Goal: Task Accomplishment & Management: Complete application form

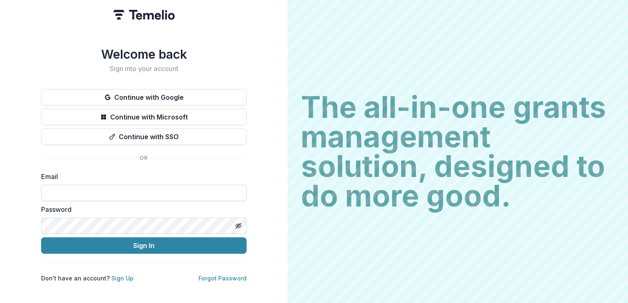
click at [124, 186] on input at bounding box center [143, 193] width 205 height 16
type input "**********"
click at [41, 237] on button "Sign In" at bounding box center [143, 245] width 205 height 16
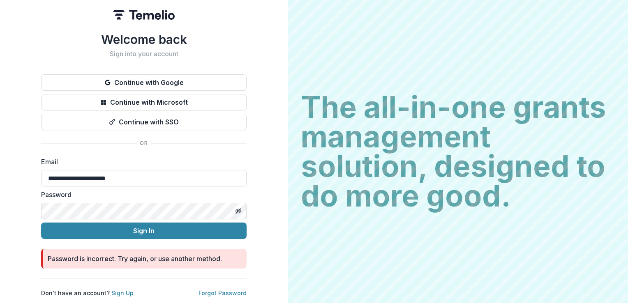
click at [0, 207] on html "**********" at bounding box center [314, 151] width 628 height 303
click at [41, 223] on button "Sign In" at bounding box center [143, 231] width 205 height 16
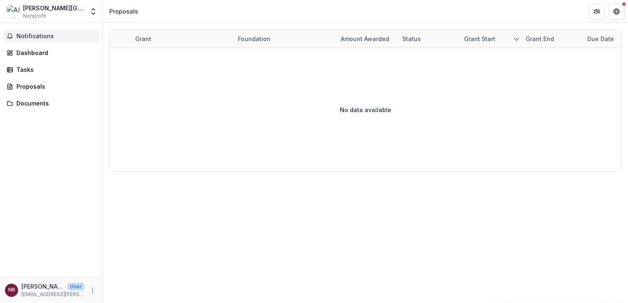
click at [27, 37] on span "Notifications" at bounding box center [55, 36] width 79 height 7
click at [31, 52] on div "Dashboard" at bounding box center [54, 52] width 76 height 9
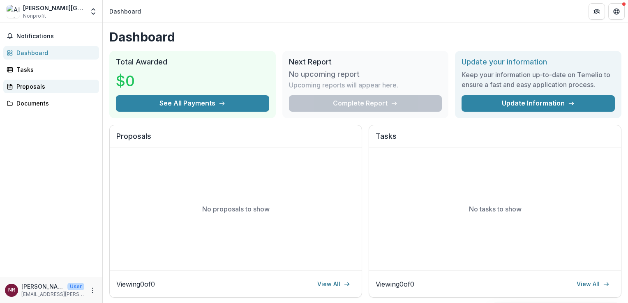
click at [32, 85] on div "Proposals" at bounding box center [54, 86] width 76 height 9
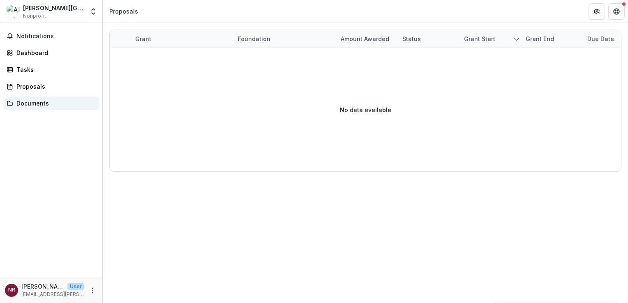
click at [31, 102] on div "Documents" at bounding box center [54, 103] width 76 height 9
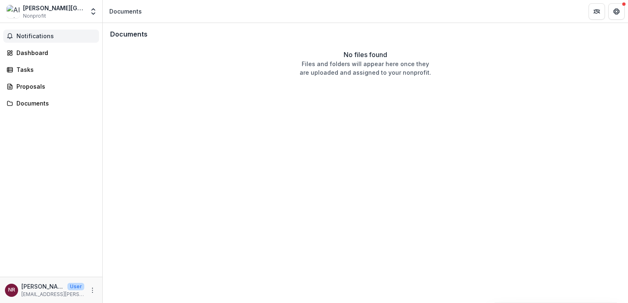
click at [39, 37] on span "Notifications" at bounding box center [55, 36] width 79 height 7
click at [50, 11] on div "Albright College" at bounding box center [53, 8] width 61 height 9
click at [51, 9] on div "Albright College" at bounding box center [53, 8] width 61 height 9
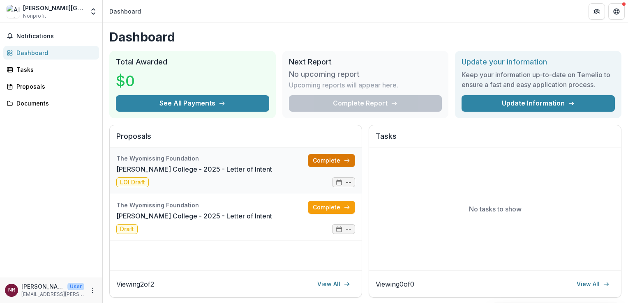
click at [326, 163] on link "Complete" at bounding box center [331, 160] width 47 height 13
click at [332, 210] on link "Complete" at bounding box center [331, 207] width 47 height 13
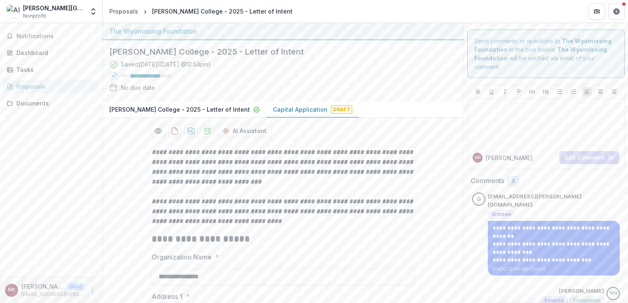
click at [287, 110] on p "Capital Application" at bounding box center [300, 109] width 55 height 9
